Goal: Register for event/course

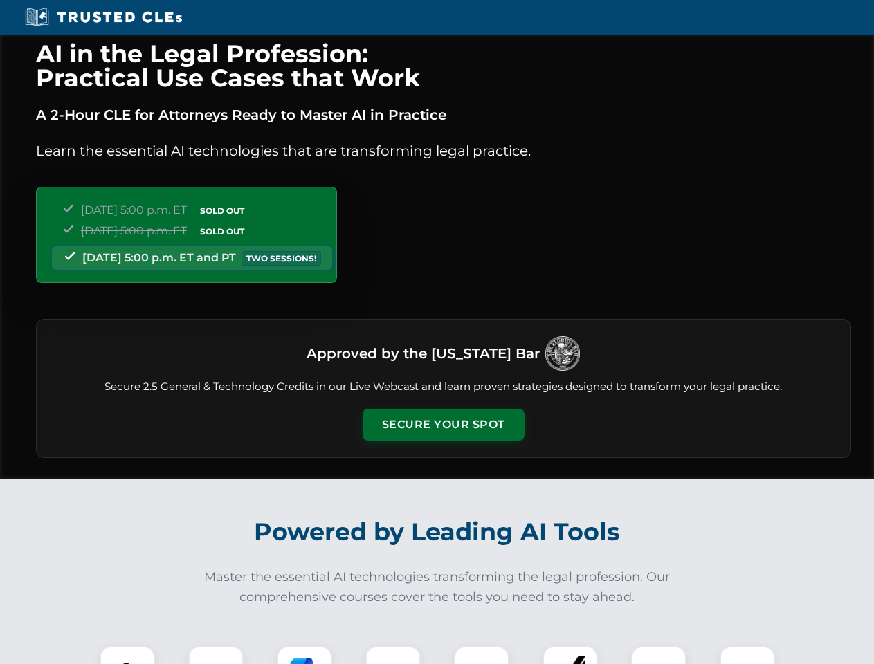
click at [443, 425] on button "Secure Your Spot" at bounding box center [444, 425] width 162 height 32
click at [127, 655] on img at bounding box center [127, 674] width 40 height 40
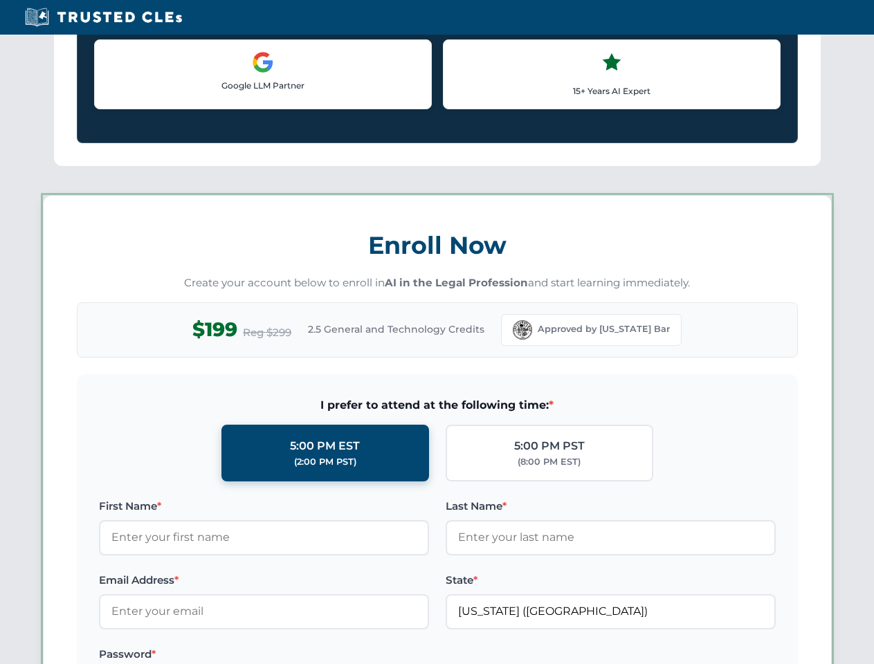
click at [305, 655] on label "Password *" at bounding box center [264, 654] width 330 height 17
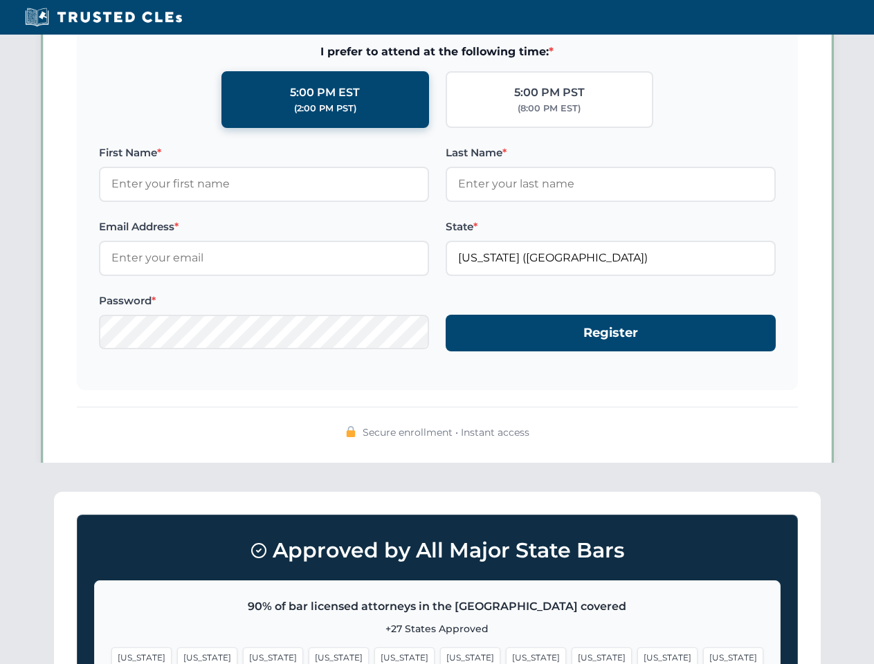
click at [637, 655] on span "[US_STATE]" at bounding box center [667, 658] width 60 height 20
